Goal: Task Accomplishment & Management: Manage account settings

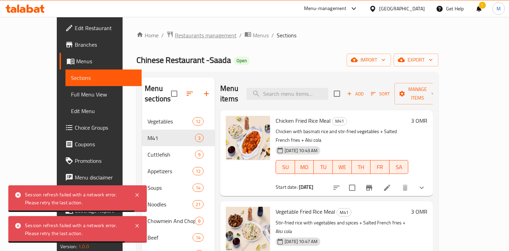
click at [175, 34] on span "Restaurants management" at bounding box center [206, 35] width 62 height 8
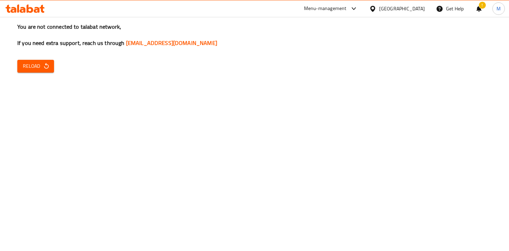
click at [26, 64] on span "Reload" at bounding box center [36, 66] width 26 height 9
click at [33, 65] on span "Reload" at bounding box center [36, 66] width 26 height 9
click at [30, 64] on span "Reload" at bounding box center [36, 66] width 26 height 9
click at [42, 66] on span "Reload" at bounding box center [36, 66] width 26 height 9
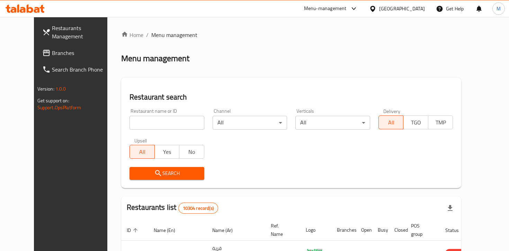
click at [132, 125] on input "search" at bounding box center [166, 123] width 75 height 14
type input "7"
click button "Search" at bounding box center [166, 173] width 75 height 13
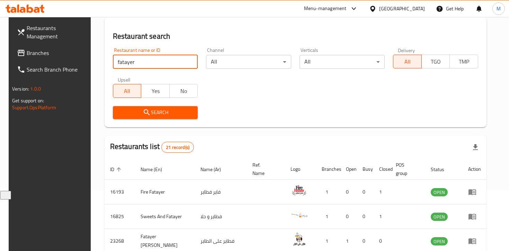
scroll to position [94, 0]
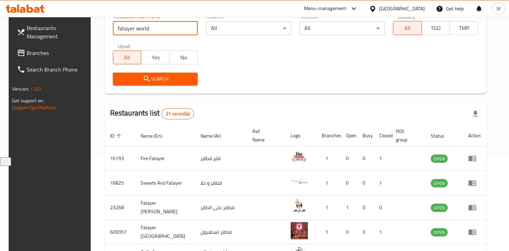
type input "fatayer world"
click button "Search" at bounding box center [155, 79] width 85 height 13
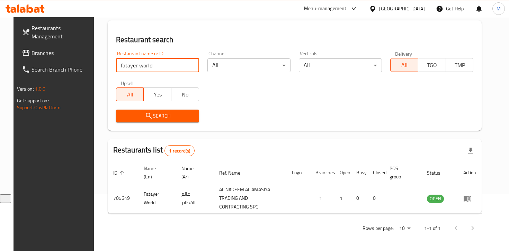
scroll to position [52, 0]
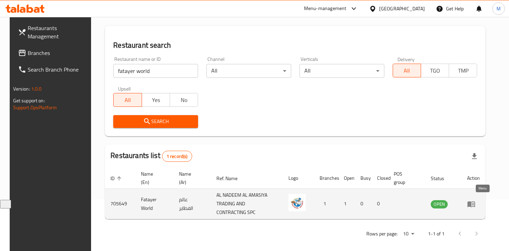
click at [475, 204] on icon "enhanced table" at bounding box center [471, 204] width 8 height 6
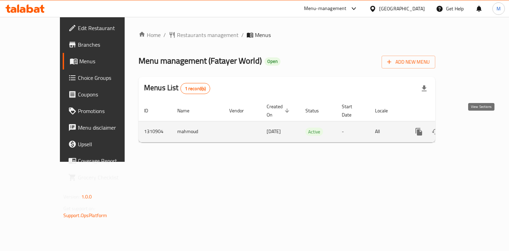
click at [472, 129] on icon "enhanced table" at bounding box center [469, 132] width 6 height 6
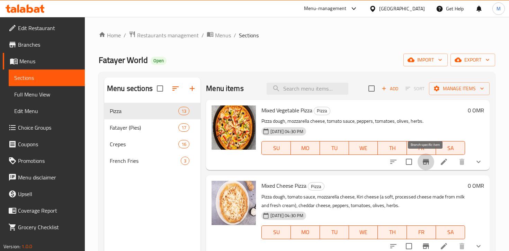
click at [426, 163] on icon "Branch-specific-item" at bounding box center [426, 162] width 8 height 8
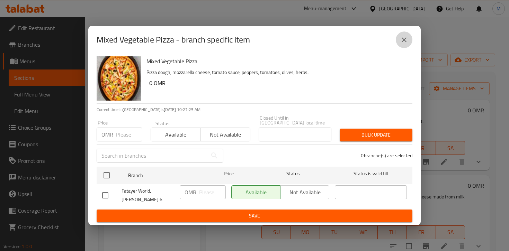
click at [402, 44] on icon "close" at bounding box center [404, 40] width 8 height 8
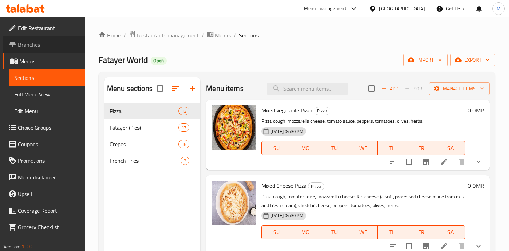
click at [40, 48] on span "Branches" at bounding box center [48, 44] width 61 height 8
